Goal: Navigation & Orientation: Find specific page/section

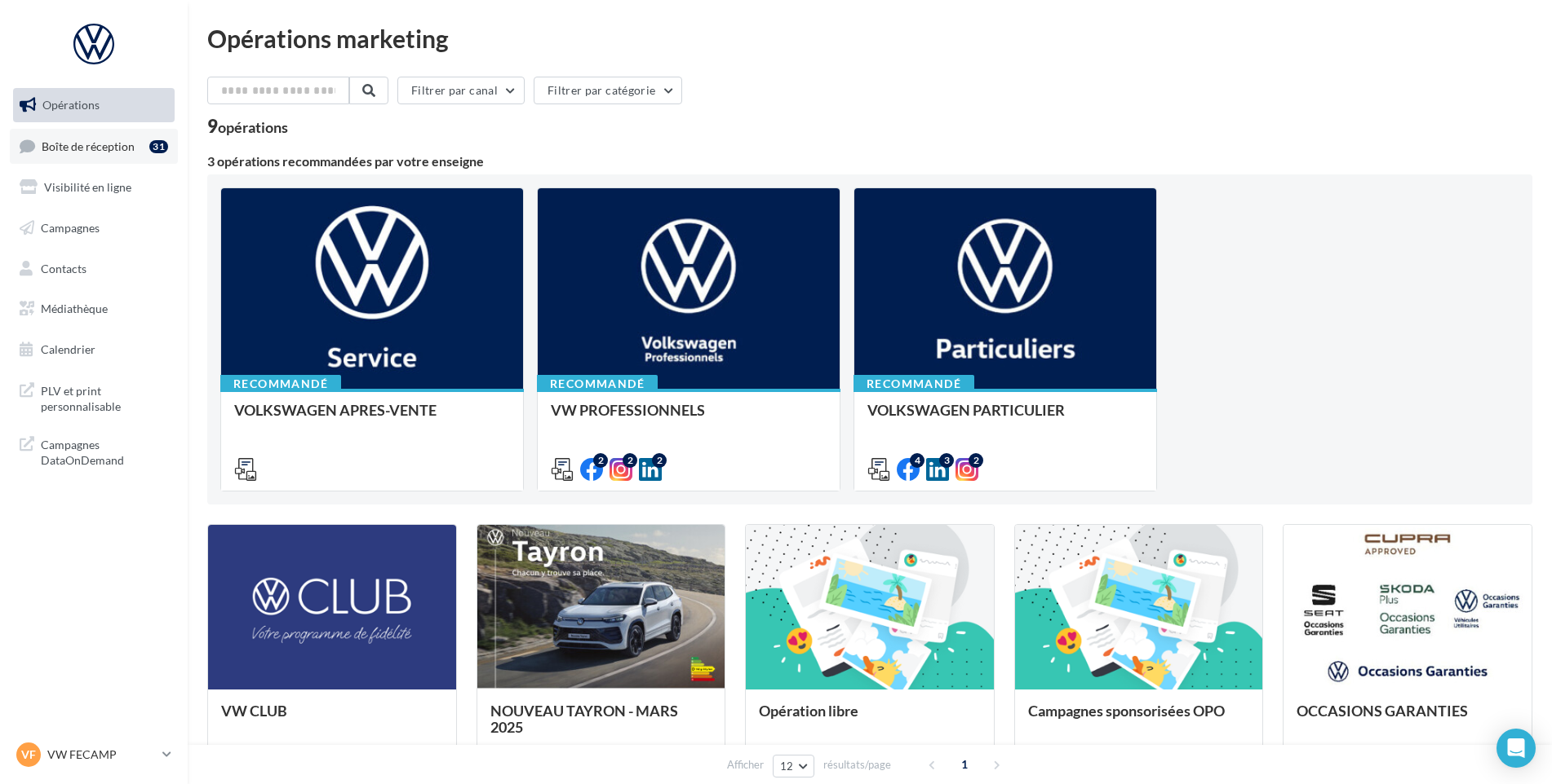
click at [114, 155] on link "Boîte de réception 31" at bounding box center [93, 146] width 168 height 35
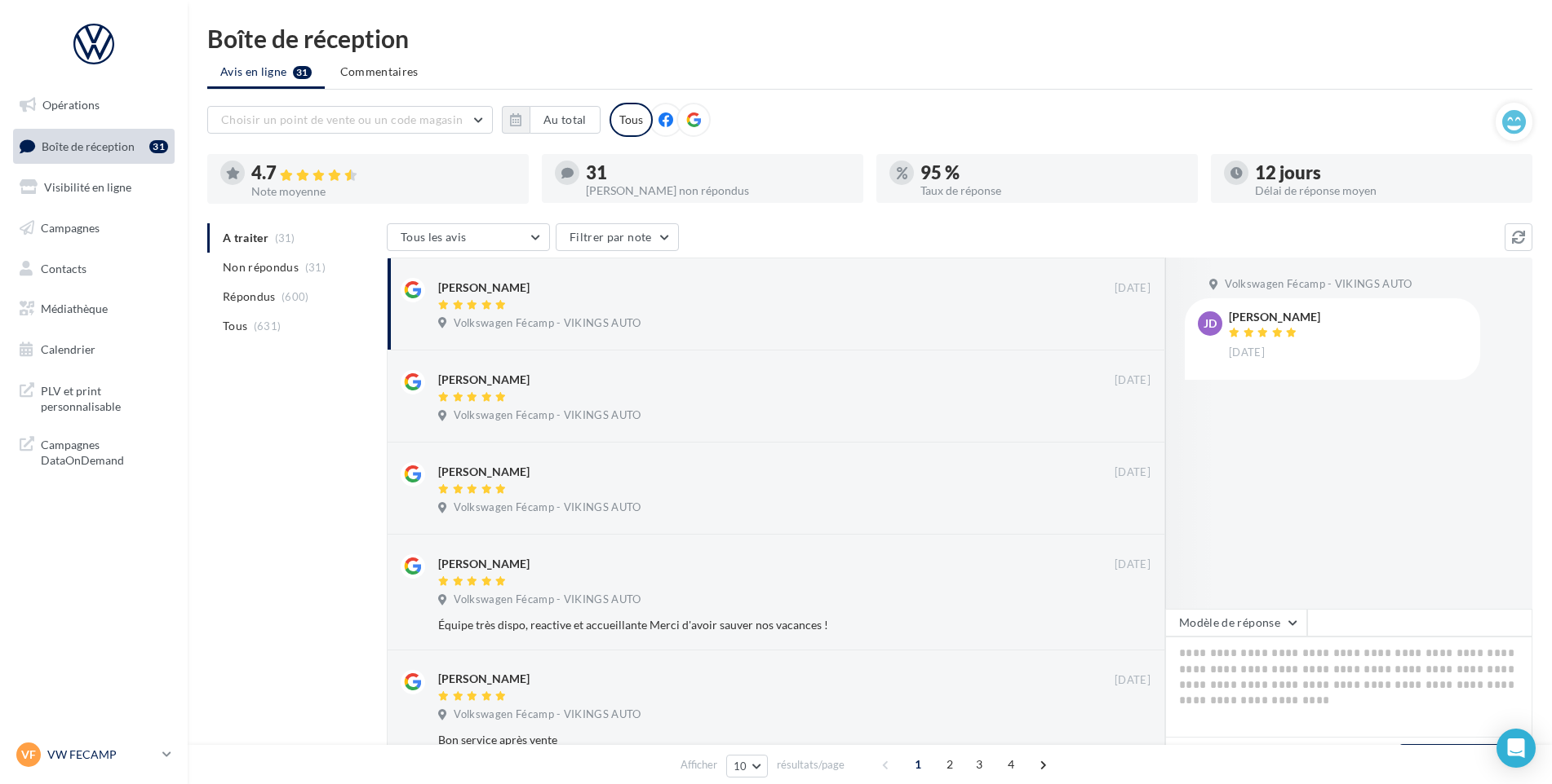
click at [127, 740] on link "VF VW FECAMP vw-stl-vau" at bounding box center [94, 755] width 162 height 31
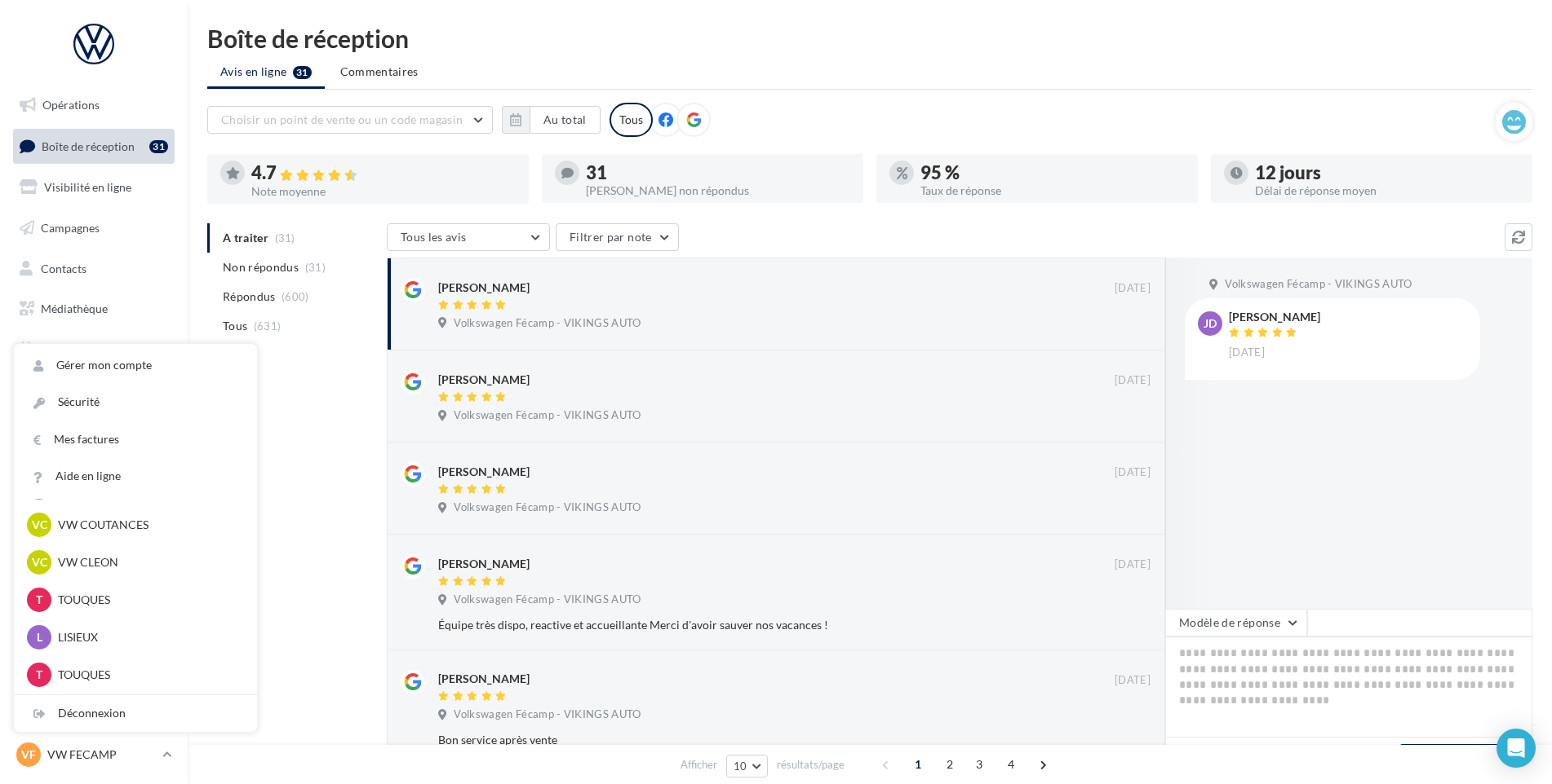
scroll to position [489, 0]
click at [115, 566] on p "VW CLEON" at bounding box center [148, 561] width 180 height 16
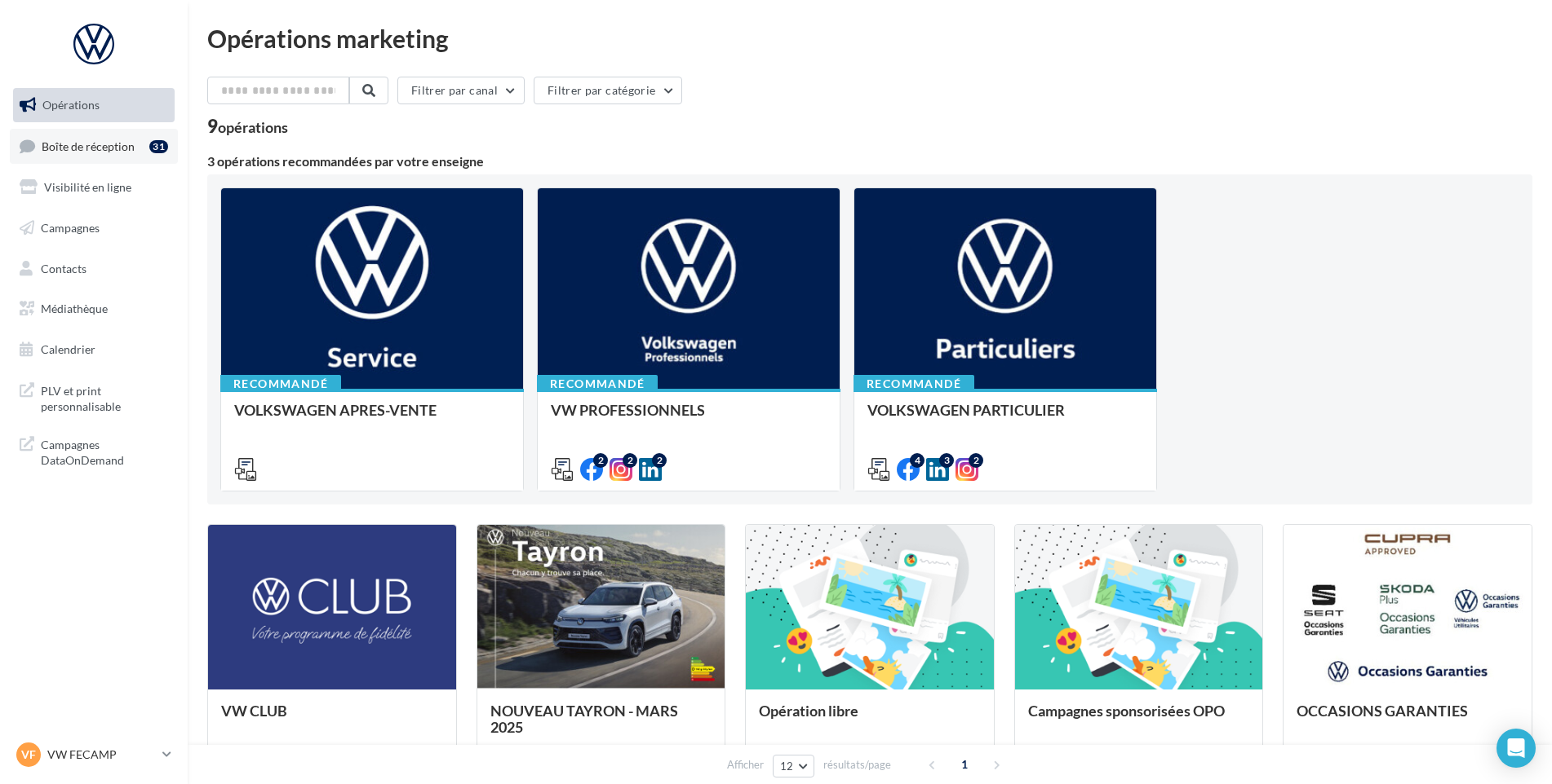
click at [81, 151] on span "Boîte de réception" at bounding box center [87, 145] width 93 height 14
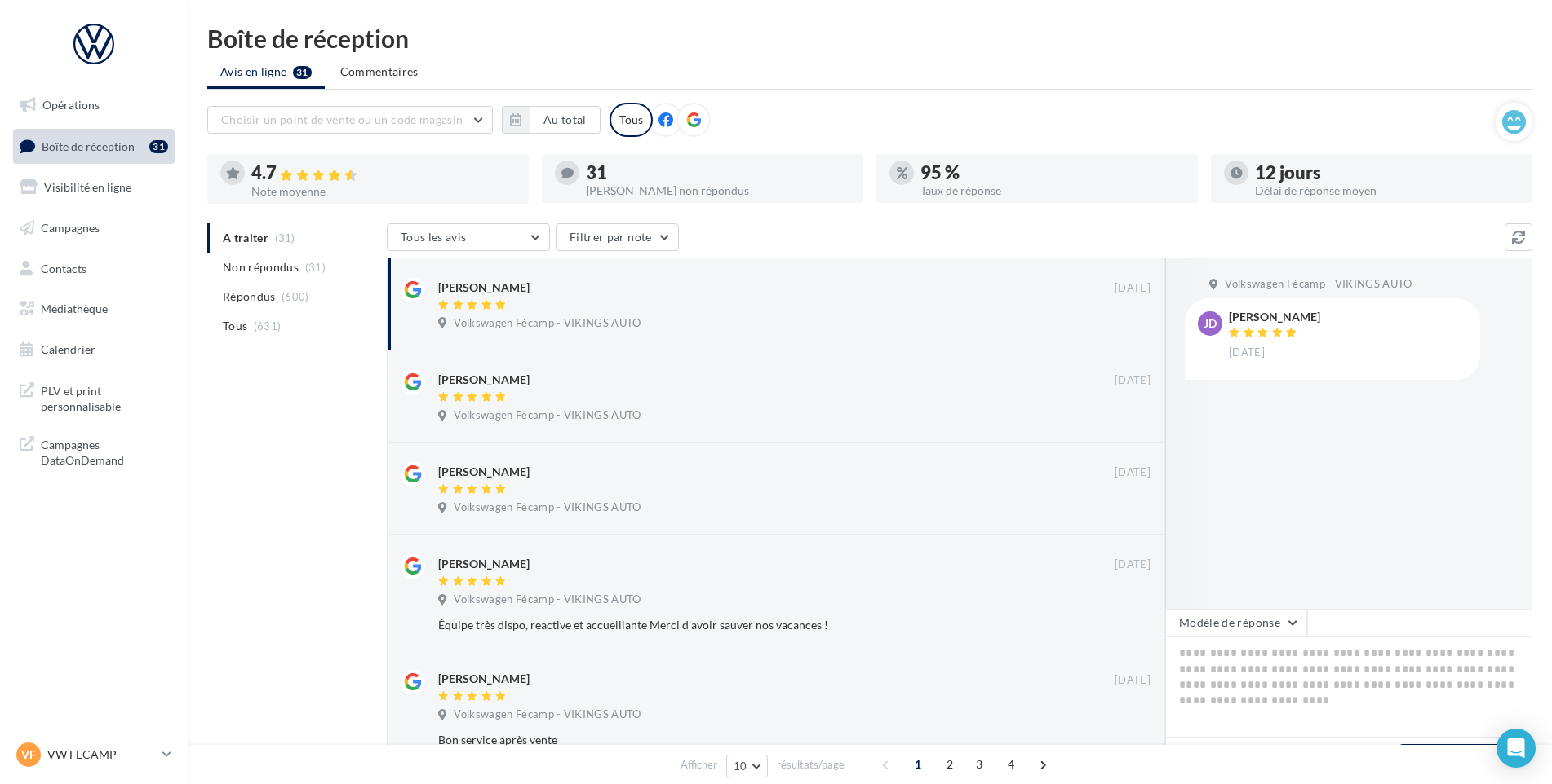
drag, startPoint x: 137, startPoint y: 730, endPoint x: 96, endPoint y: 757, distance: 49.1
click at [135, 731] on nav "Opérations Boîte de réception 31 Visibilité en ligne Campagnes Contacts Médiath…" at bounding box center [93, 392] width 187 height 784
click at [96, 757] on p "VW FECAMP" at bounding box center [101, 754] width 108 height 16
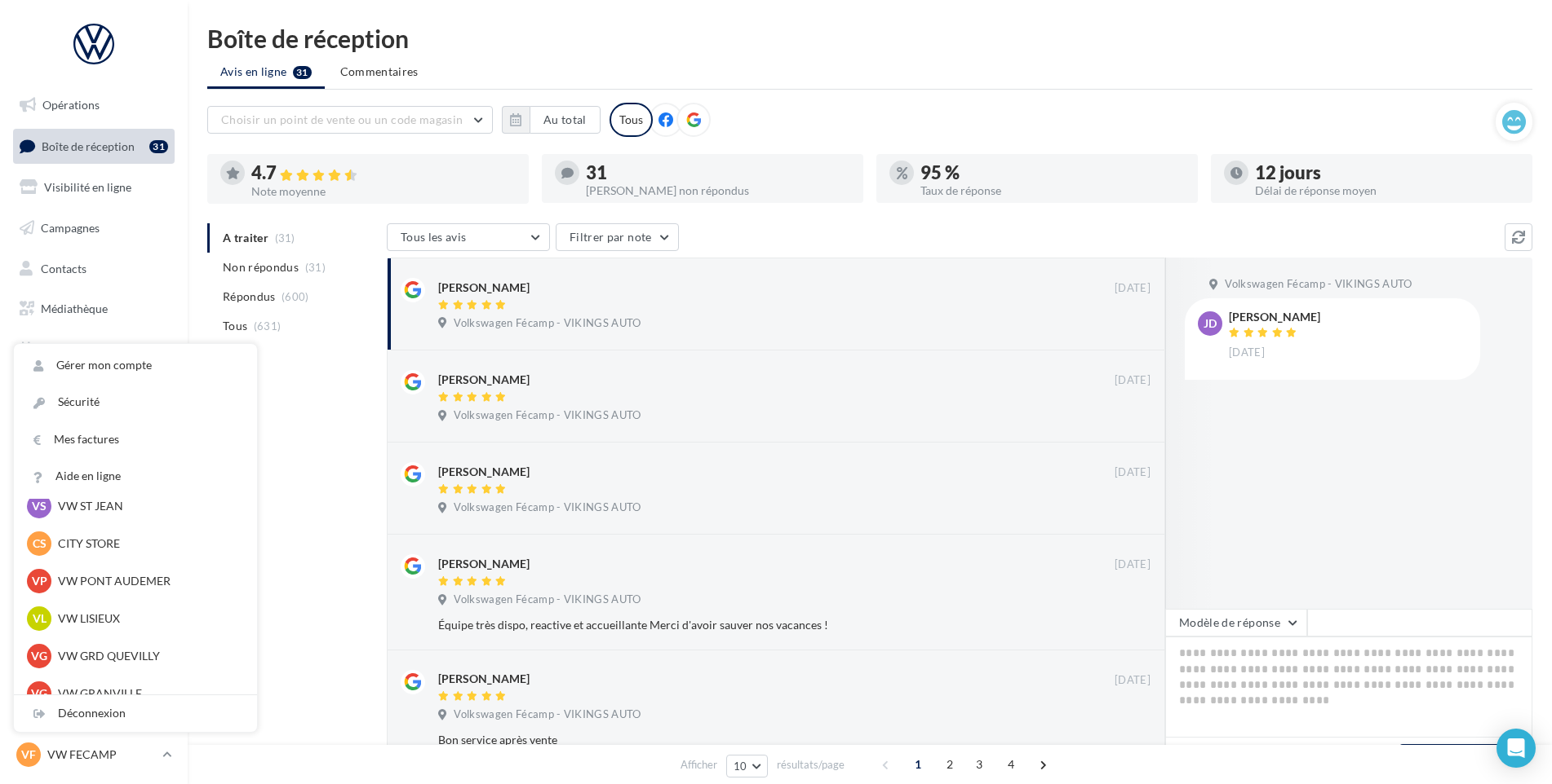
scroll to position [525, 0]
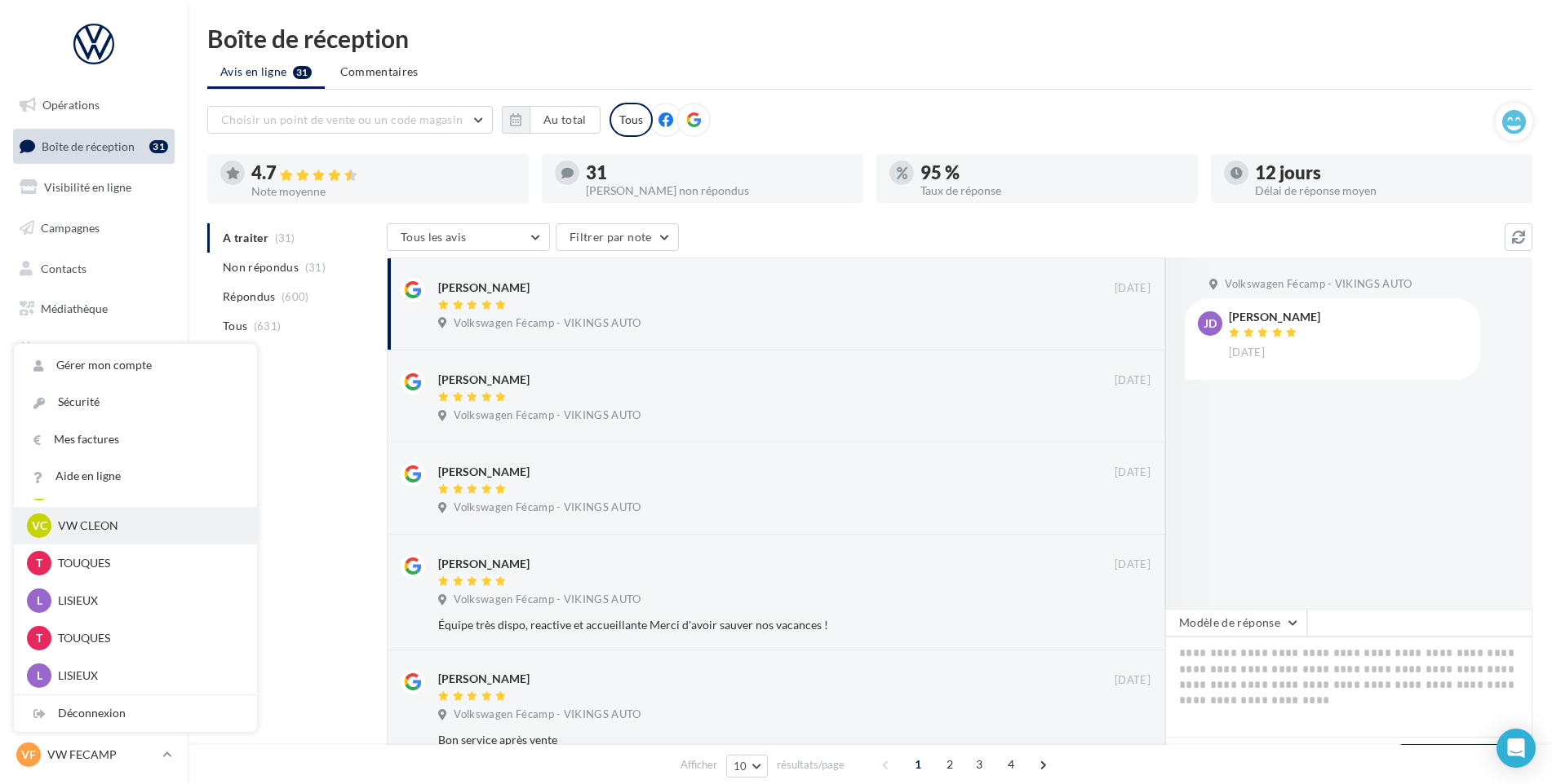
click at [108, 519] on p "VW CLEON" at bounding box center [148, 525] width 180 height 16
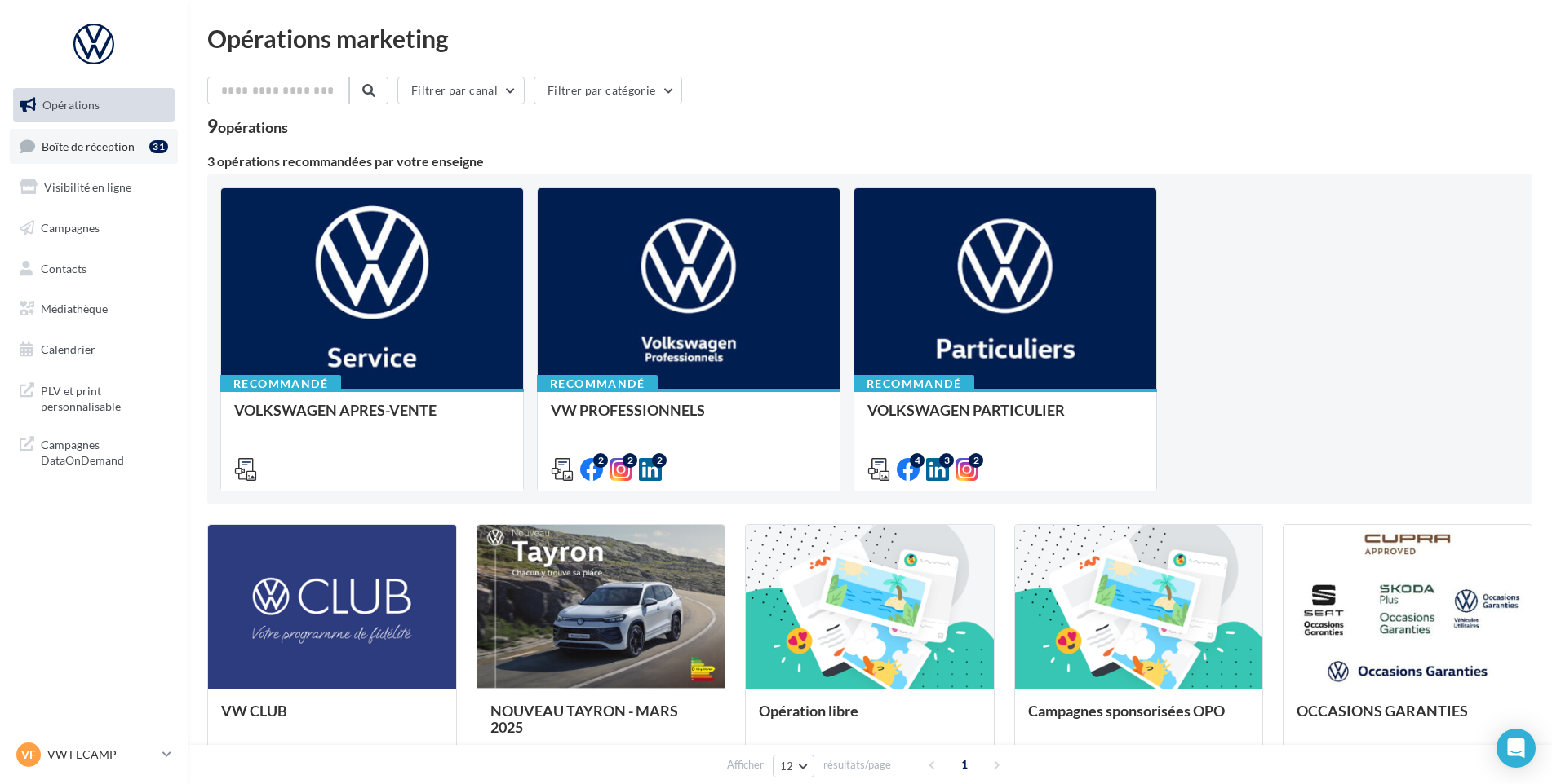
click at [105, 164] on link "Boîte de réception 31" at bounding box center [93, 146] width 168 height 35
click at [111, 161] on link "Boîte de réception 31" at bounding box center [93, 146] width 168 height 35
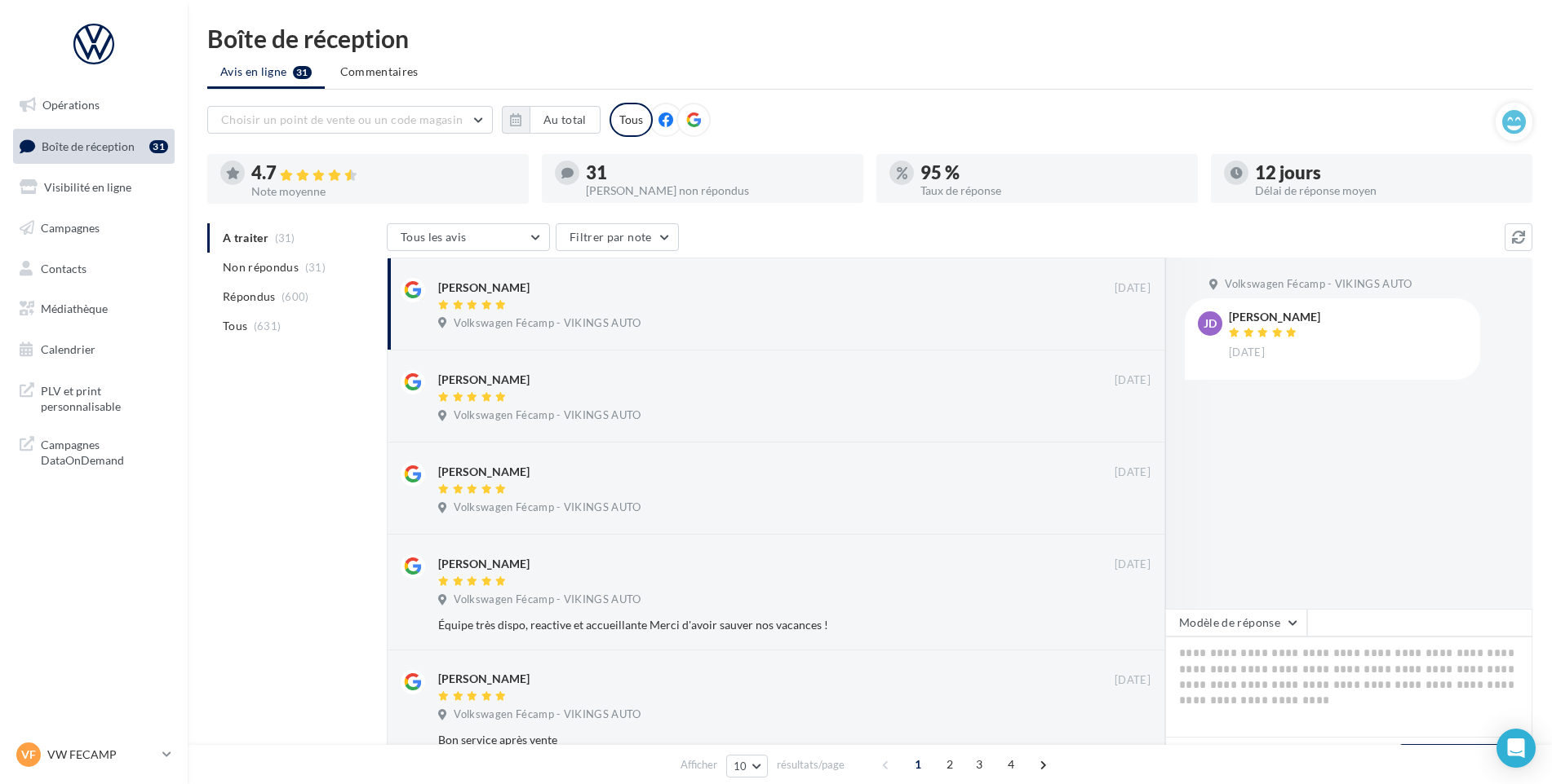
click at [1202, 135] on div "Choisir un point de vente ou un code magasin 1007760 - Volkswagen Fécamp - VIKI…" at bounding box center [850, 119] width 1288 height 34
click at [80, 734] on nav "Opérations Boîte de réception 31 Visibilité en ligne Campagnes Contacts Médiath…" at bounding box center [93, 392] width 187 height 784
drag, startPoint x: 78, startPoint y: 751, endPoint x: 78, endPoint y: 740, distance: 11.0
click at [77, 751] on p "VW FECAMP" at bounding box center [101, 754] width 108 height 16
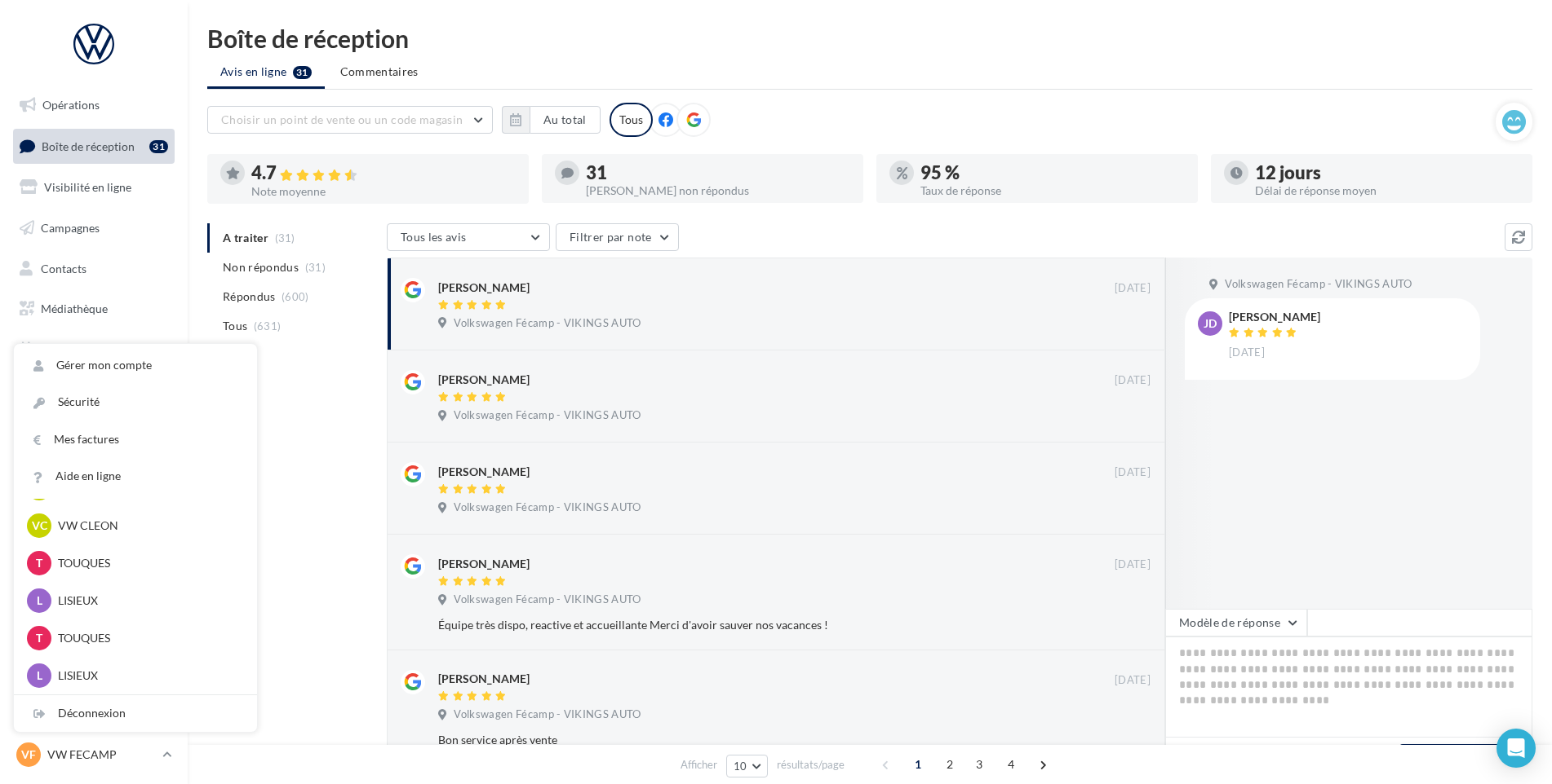
scroll to position [444, 0]
click at [131, 615] on p "VW CLEON" at bounding box center [148, 606] width 180 height 16
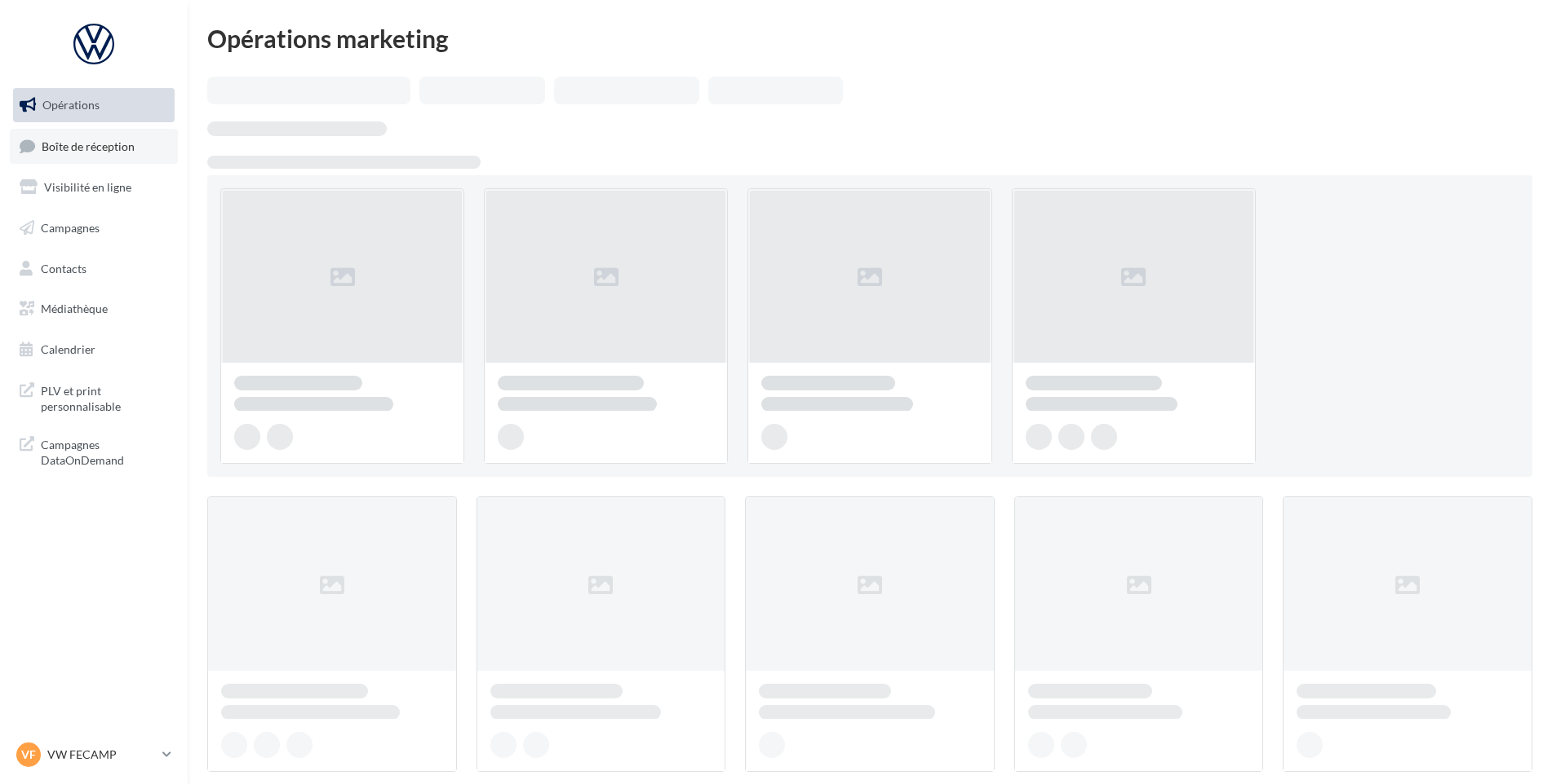
click at [97, 140] on span "Boîte de réception" at bounding box center [87, 145] width 93 height 14
